Goal: Task Accomplishment & Management: Manage account settings

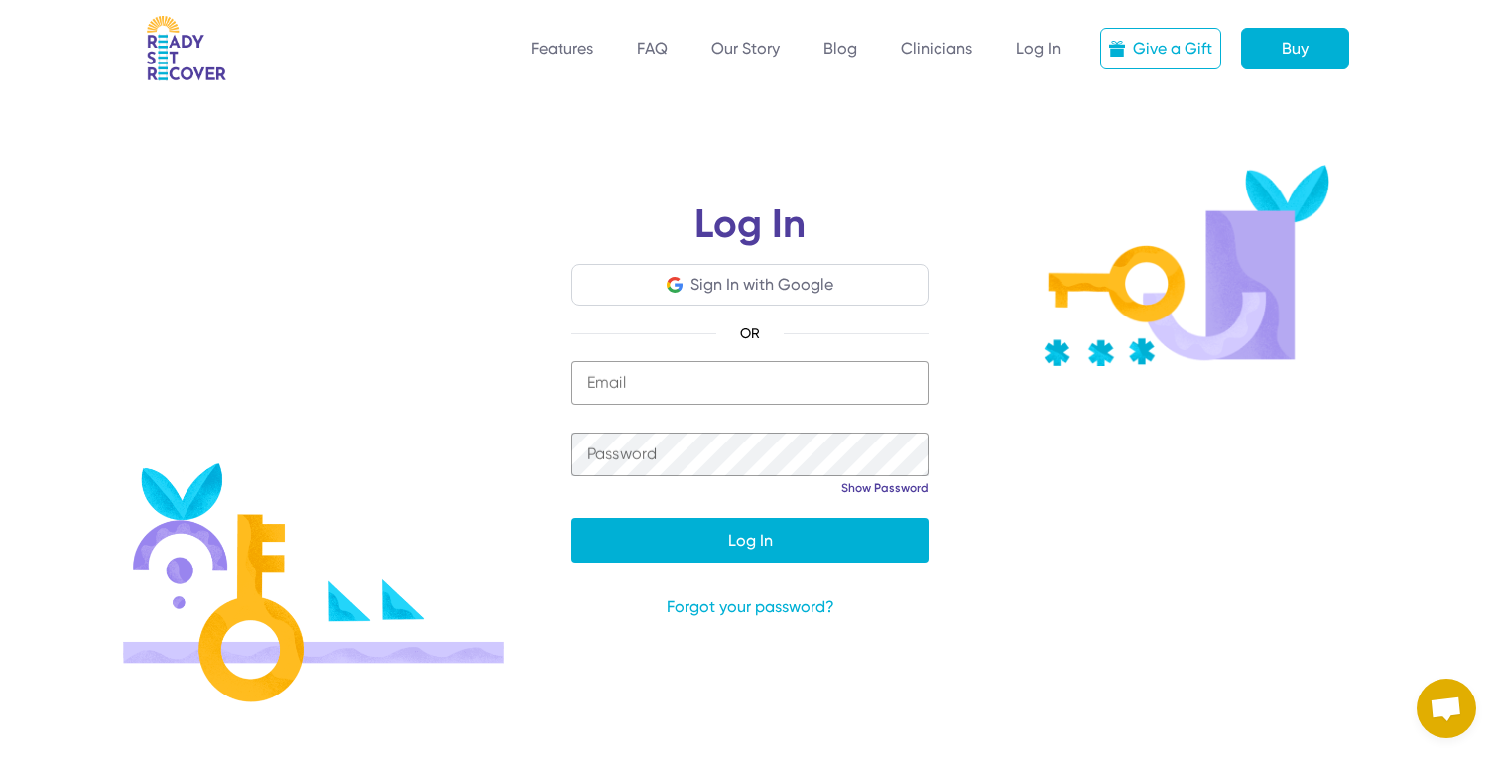
click at [807, 270] on form "Sign In with Google" at bounding box center [750, 285] width 175 height 32
click at [784, 286] on div "Sign In with Google" at bounding box center [762, 285] width 143 height 24
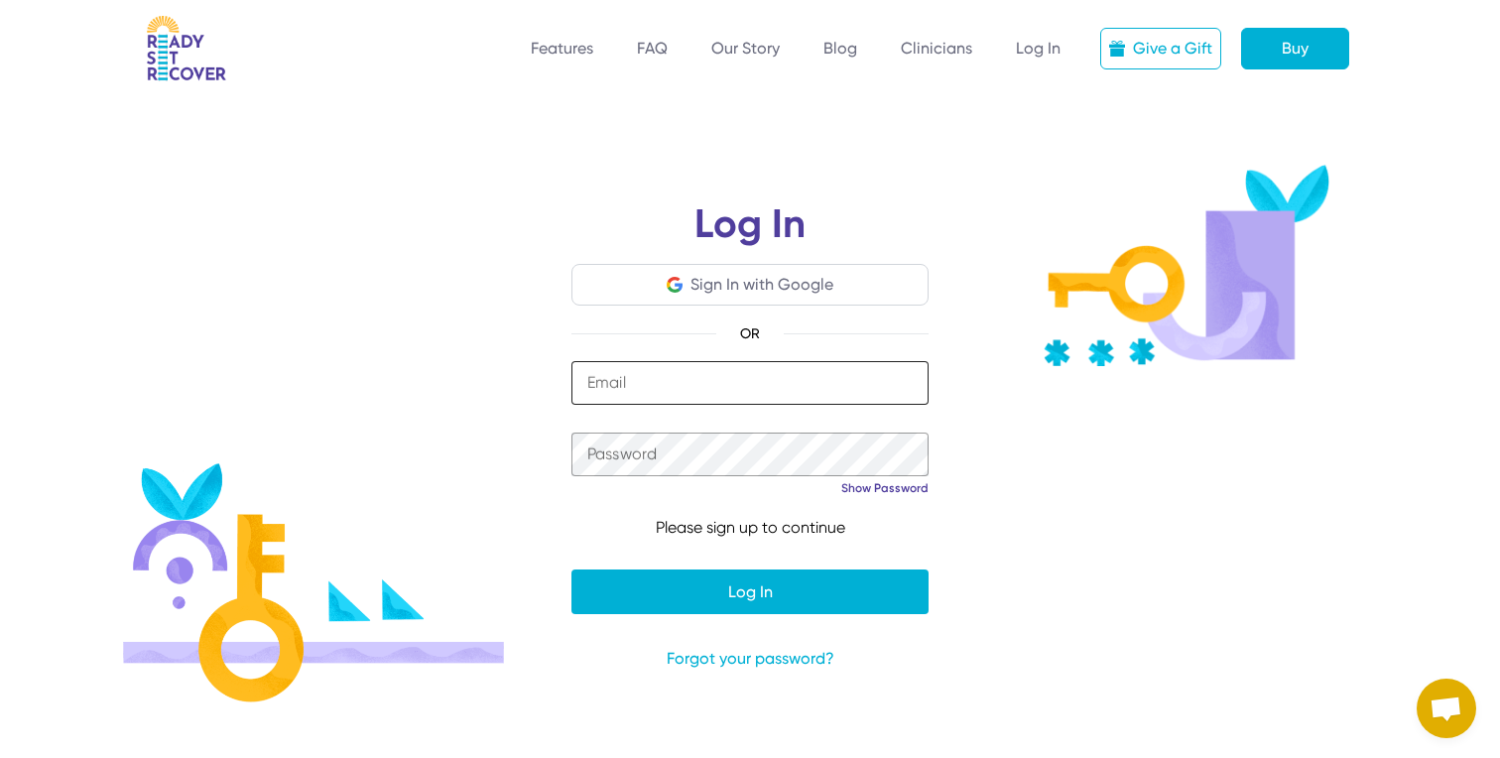
click at [662, 376] on input "email" at bounding box center [749, 383] width 357 height 44
click at [725, 129] on div "Log In Sign In with Google OR Email Password Show Password Hide Password Please…" at bounding box center [750, 413] width 1310 height 577
click at [1028, 48] on link "Log In" at bounding box center [1038, 49] width 45 height 21
